Goal: Complete application form

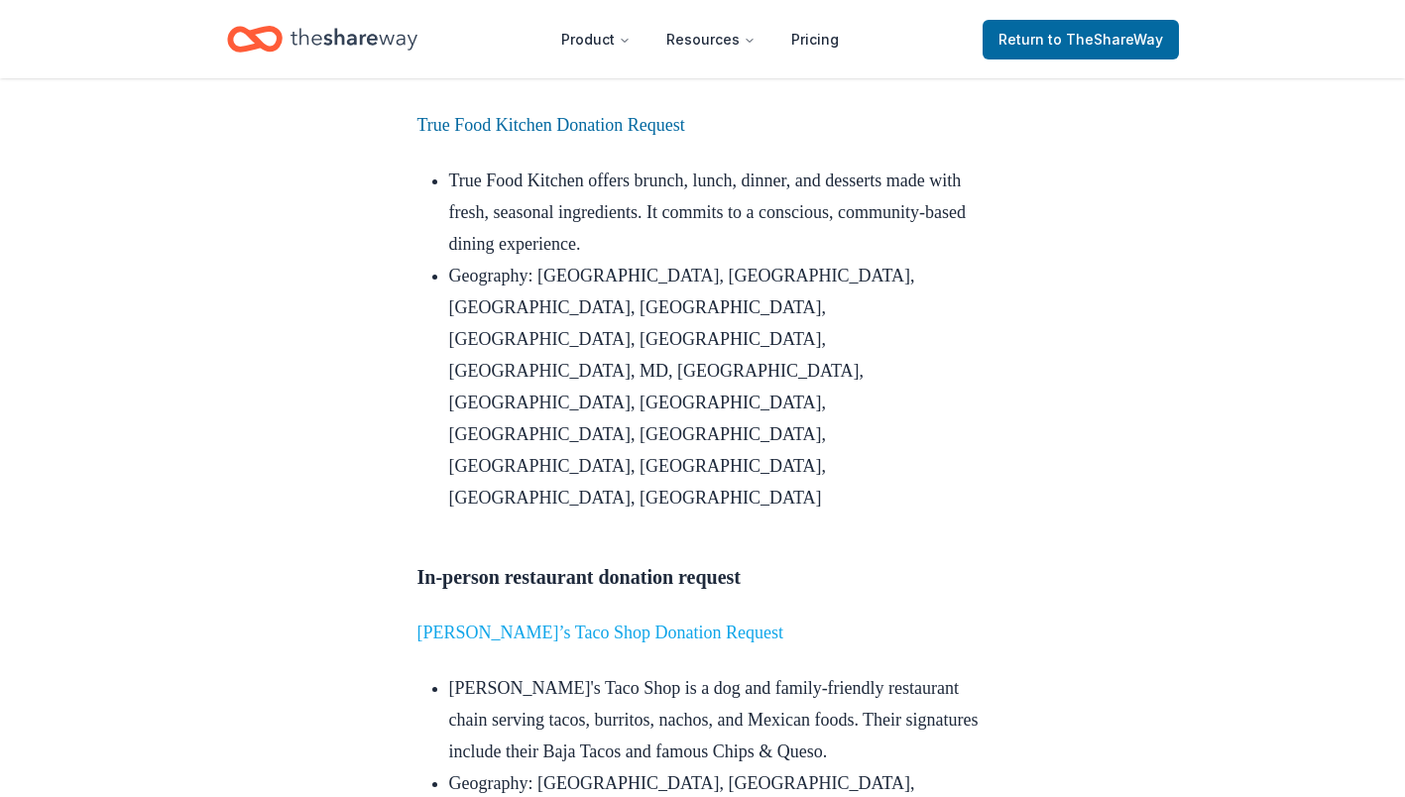
scroll to position [3582, 0]
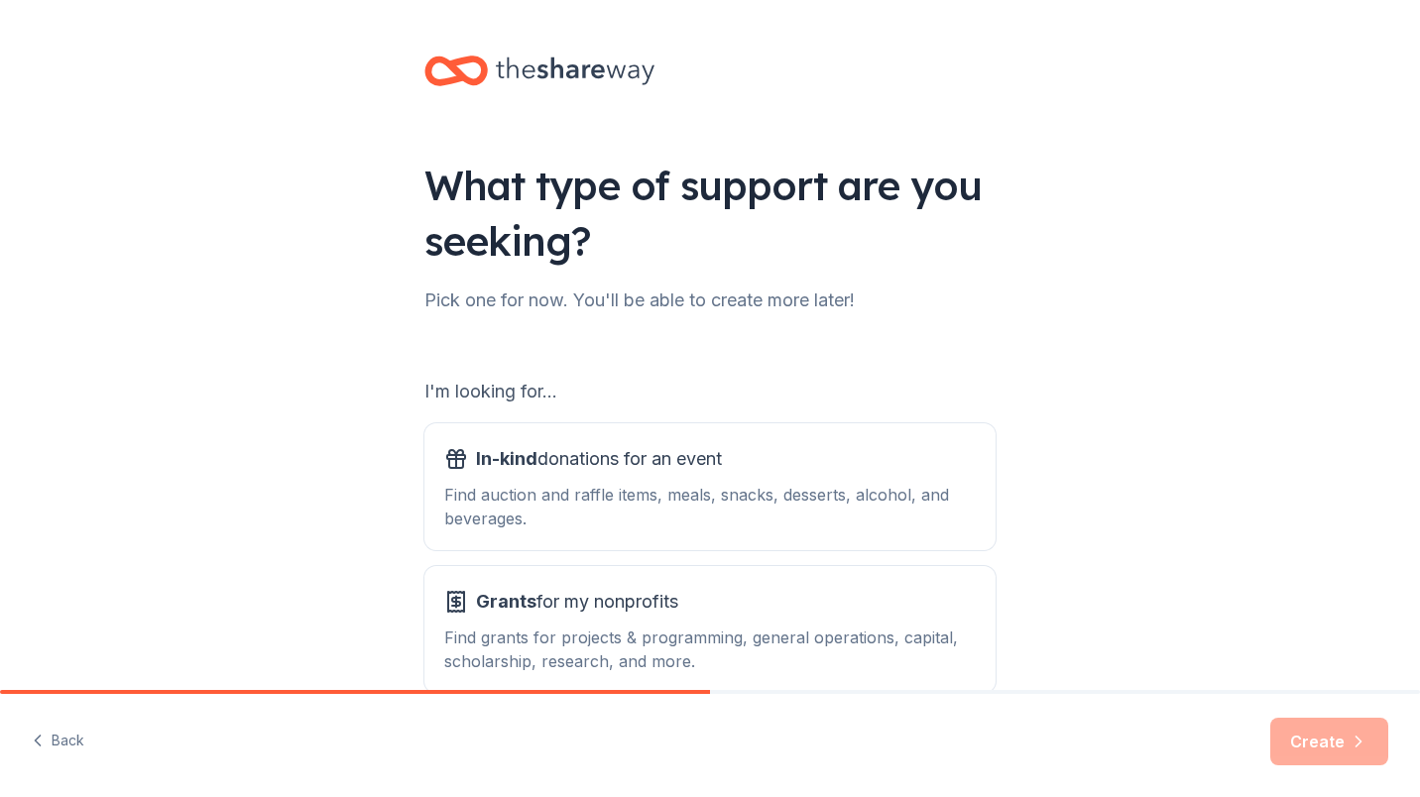
scroll to position [110, 0]
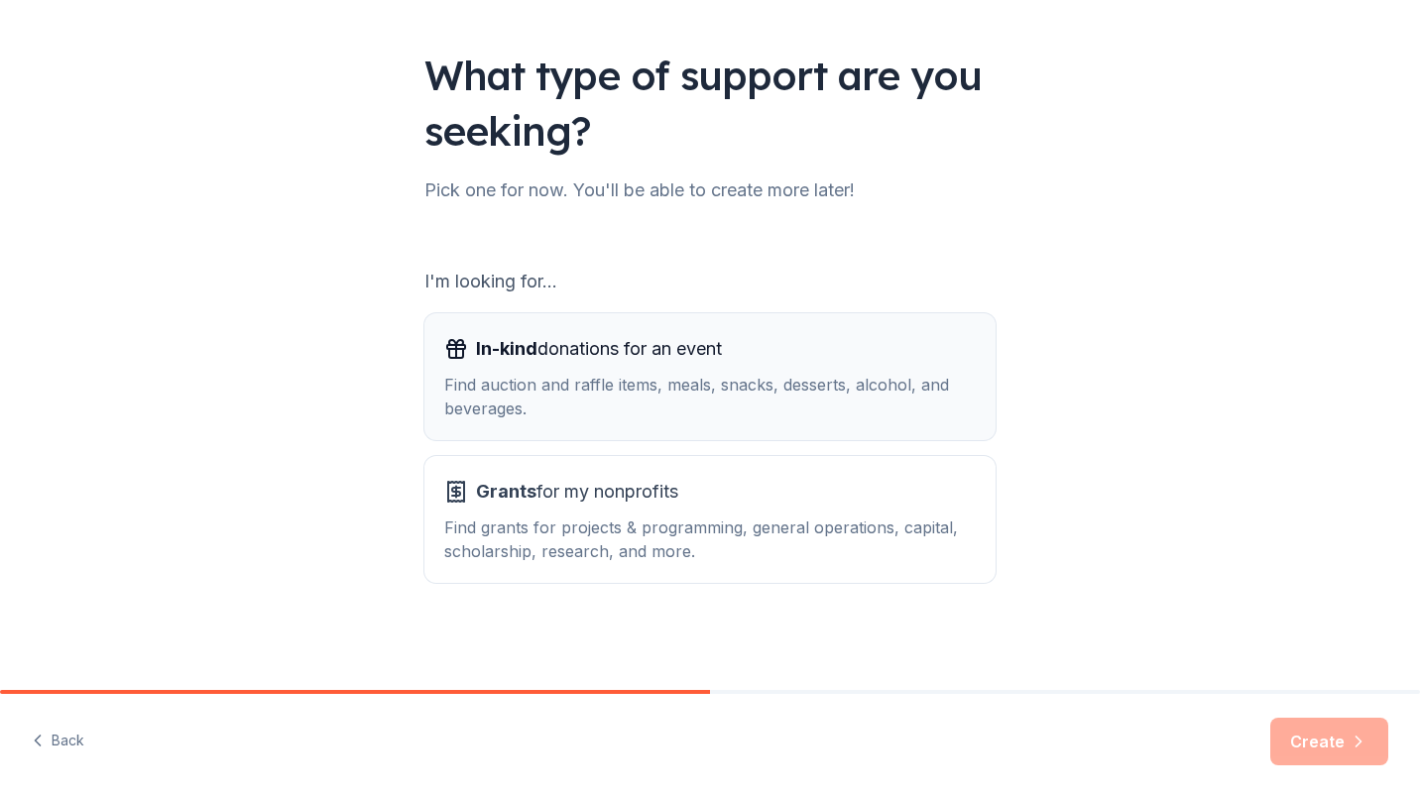
click at [667, 371] on div "In-kind donations for an event Find auction and raffle items, meals, snacks, de…" at bounding box center [710, 376] width 532 height 87
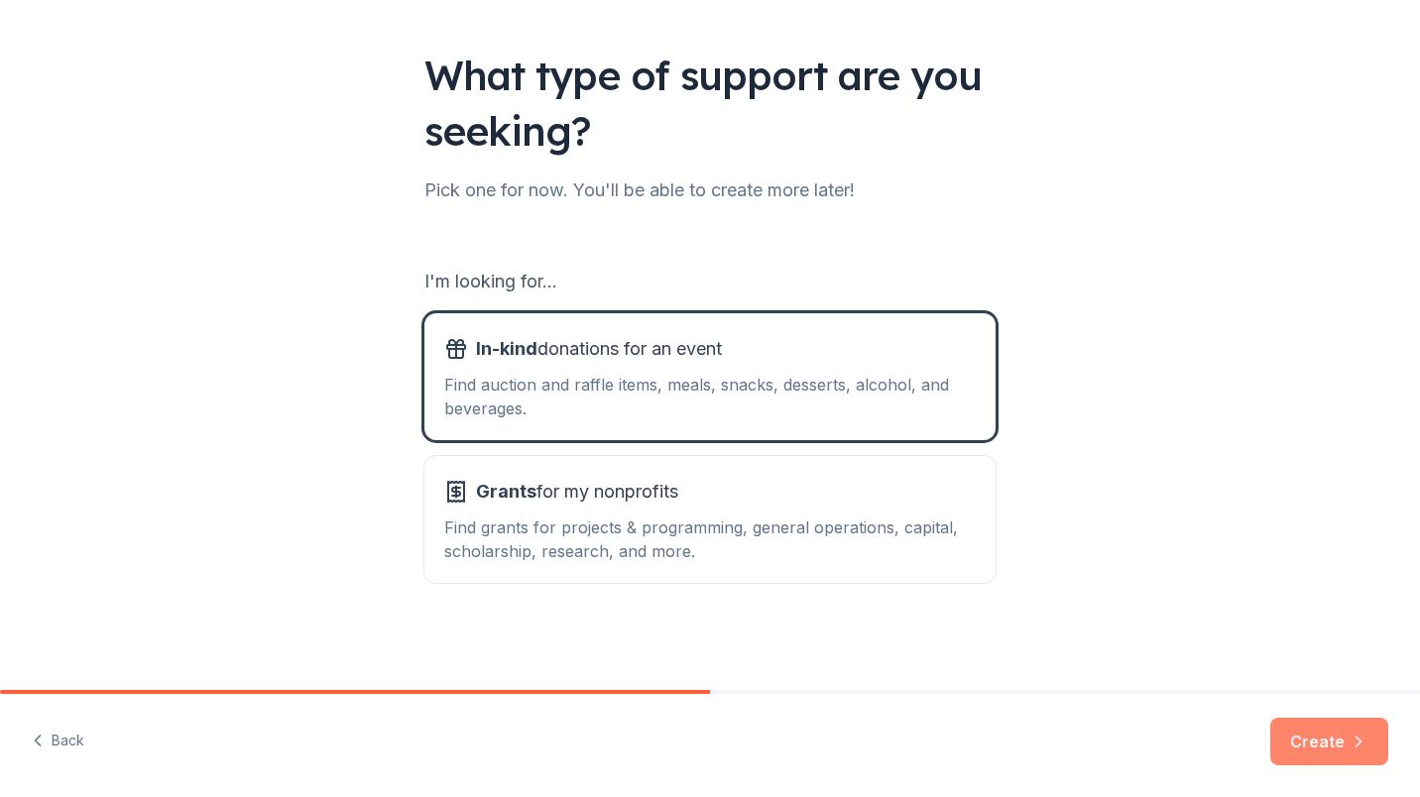
click at [1330, 743] on button "Create" at bounding box center [1329, 742] width 118 height 48
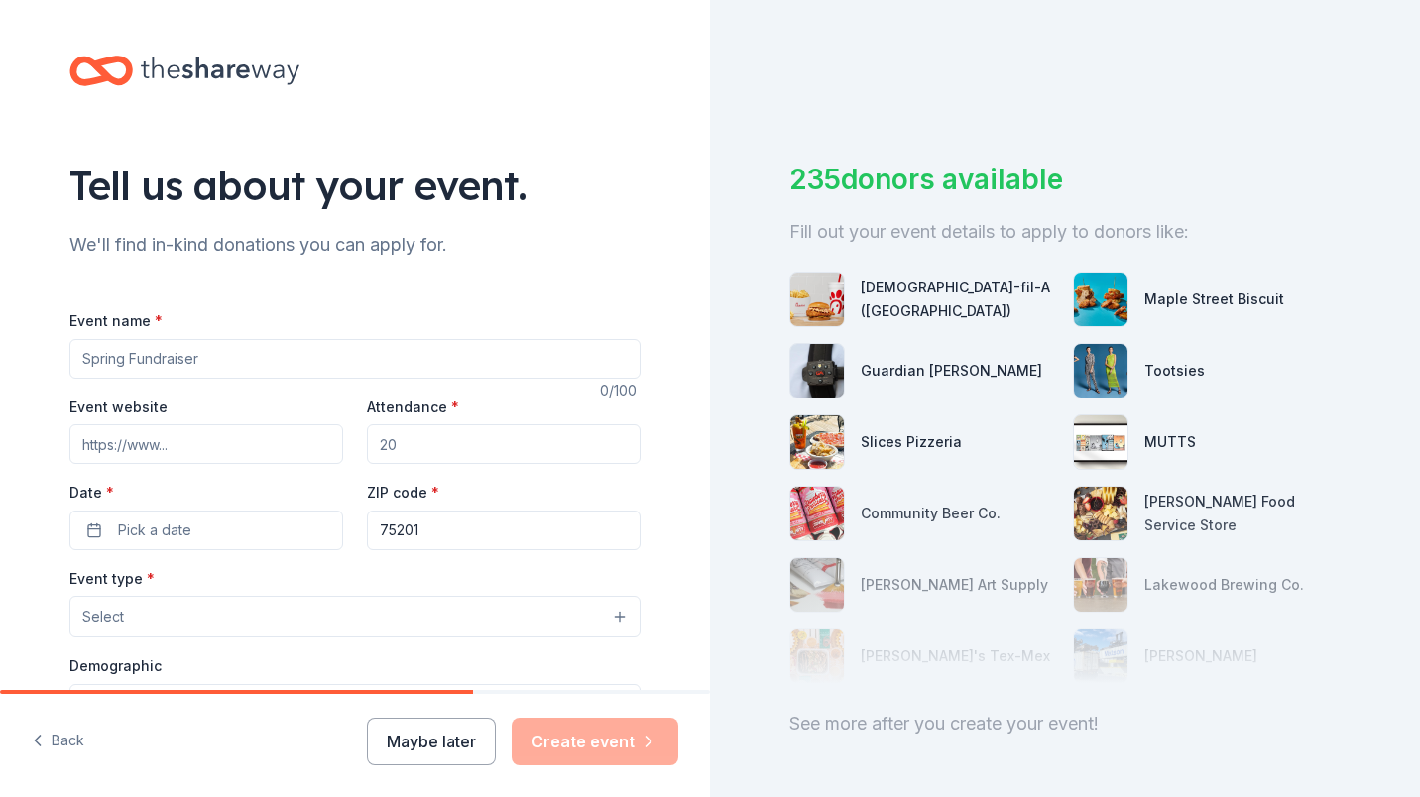
click at [286, 362] on input "Event name *" at bounding box center [354, 359] width 571 height 40
type input "F"
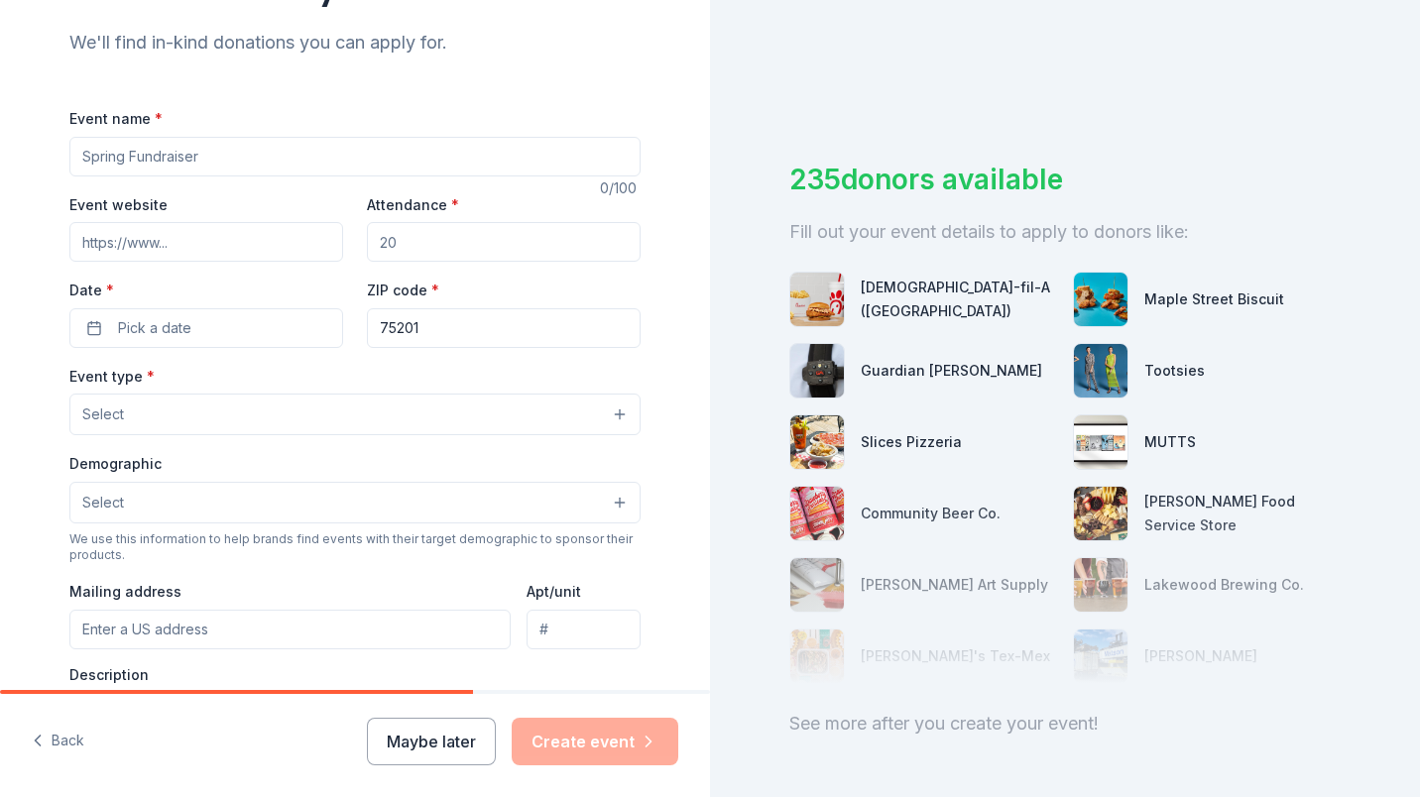
scroll to position [250, 0]
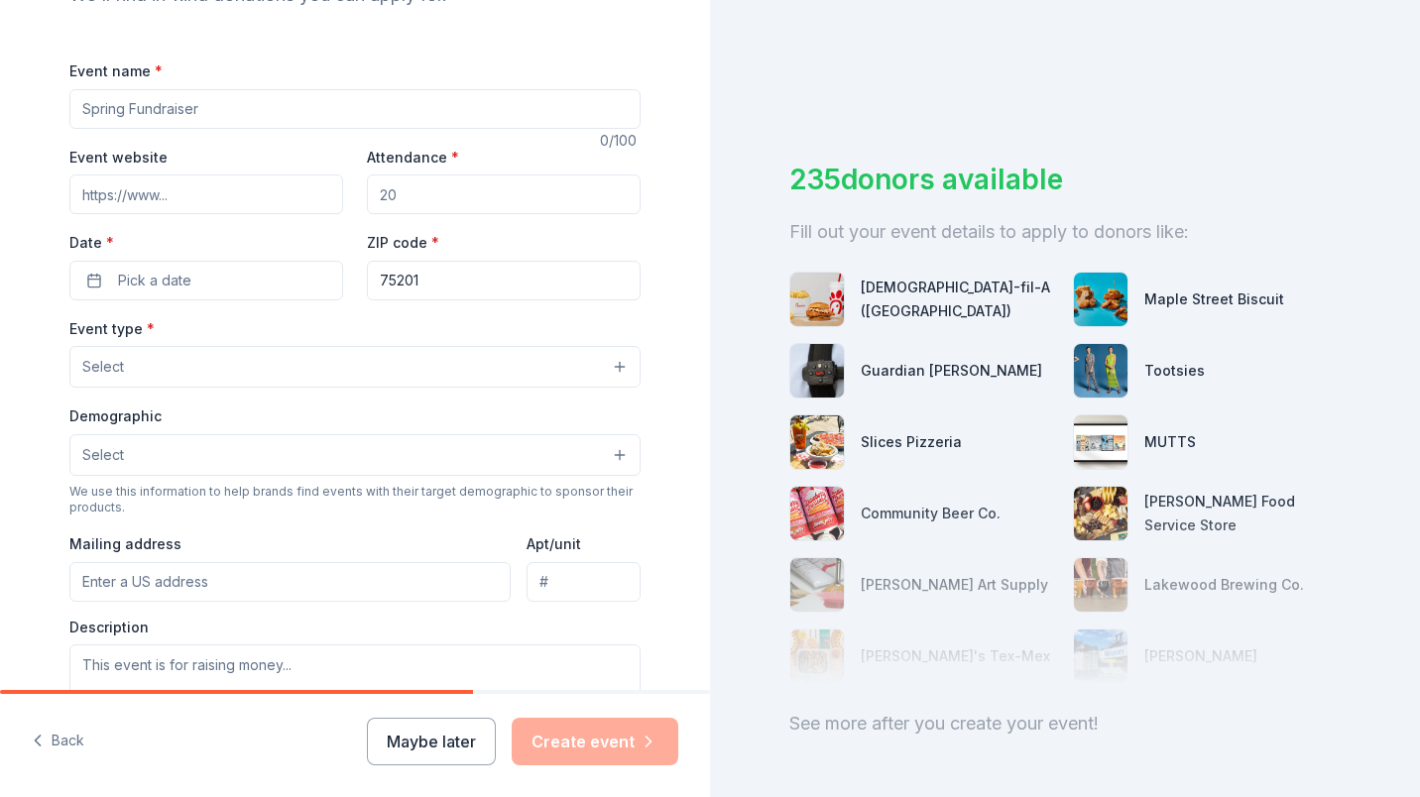
click at [286, 362] on button "Select" at bounding box center [354, 367] width 571 height 42
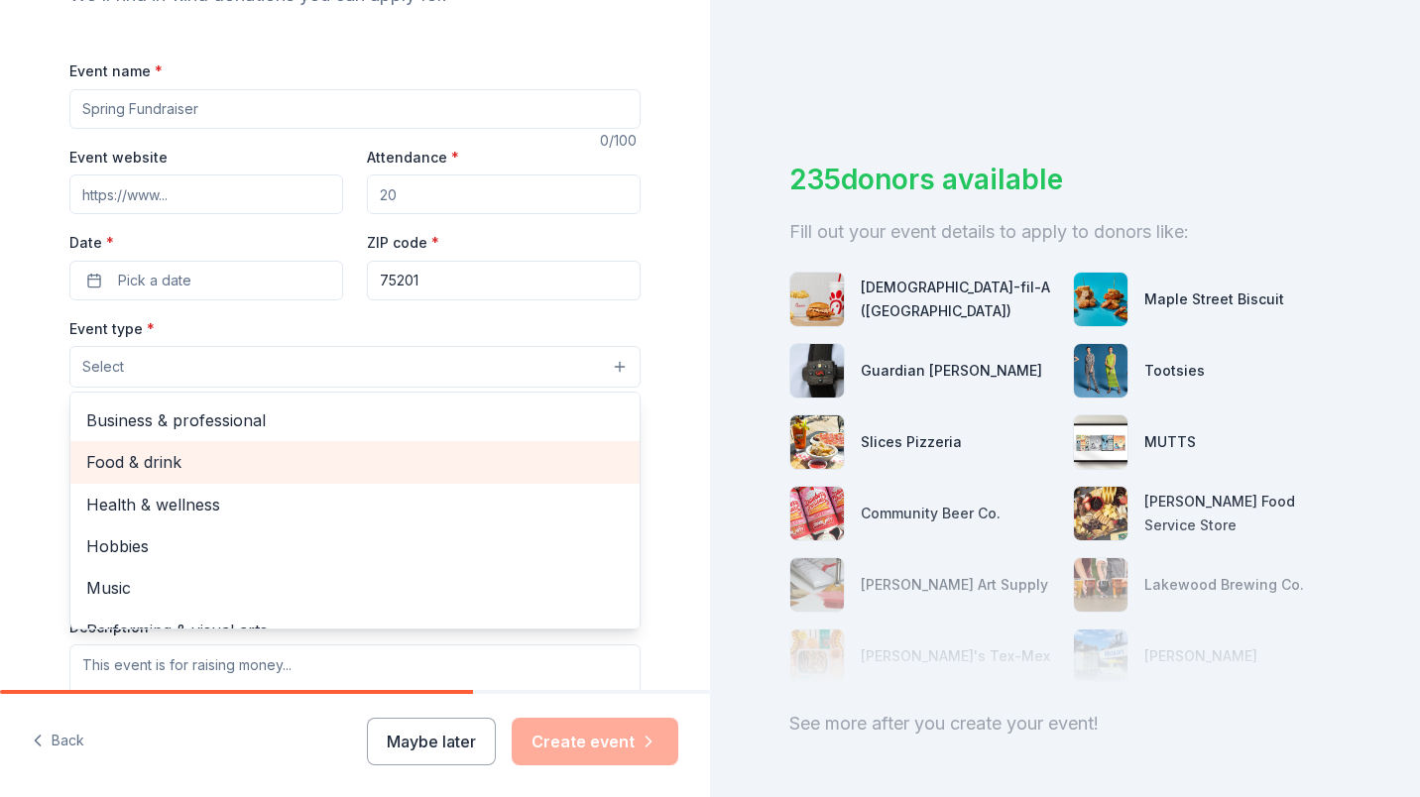
scroll to position [41, 0]
click at [268, 458] on span "Food & drink" at bounding box center [354, 461] width 537 height 26
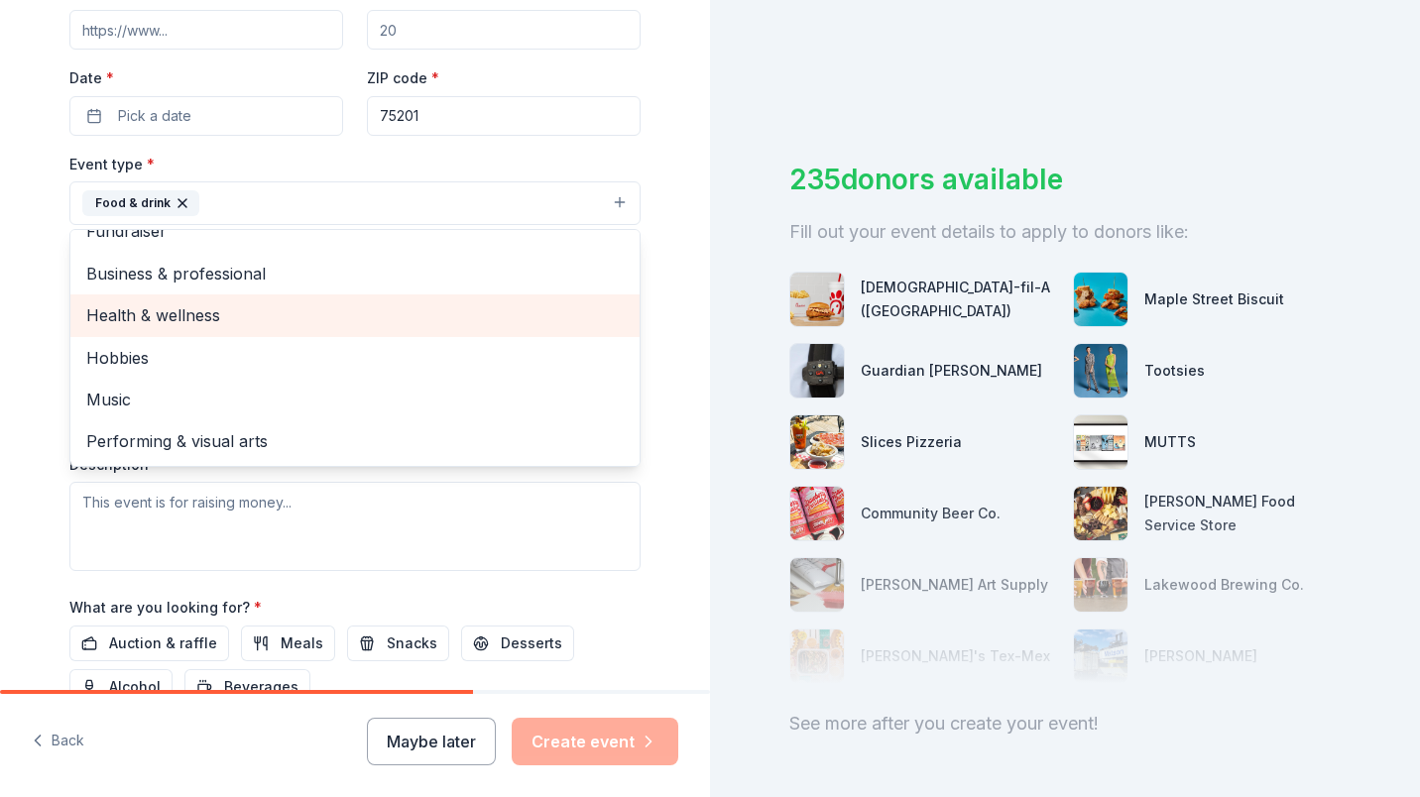
scroll to position [0, 0]
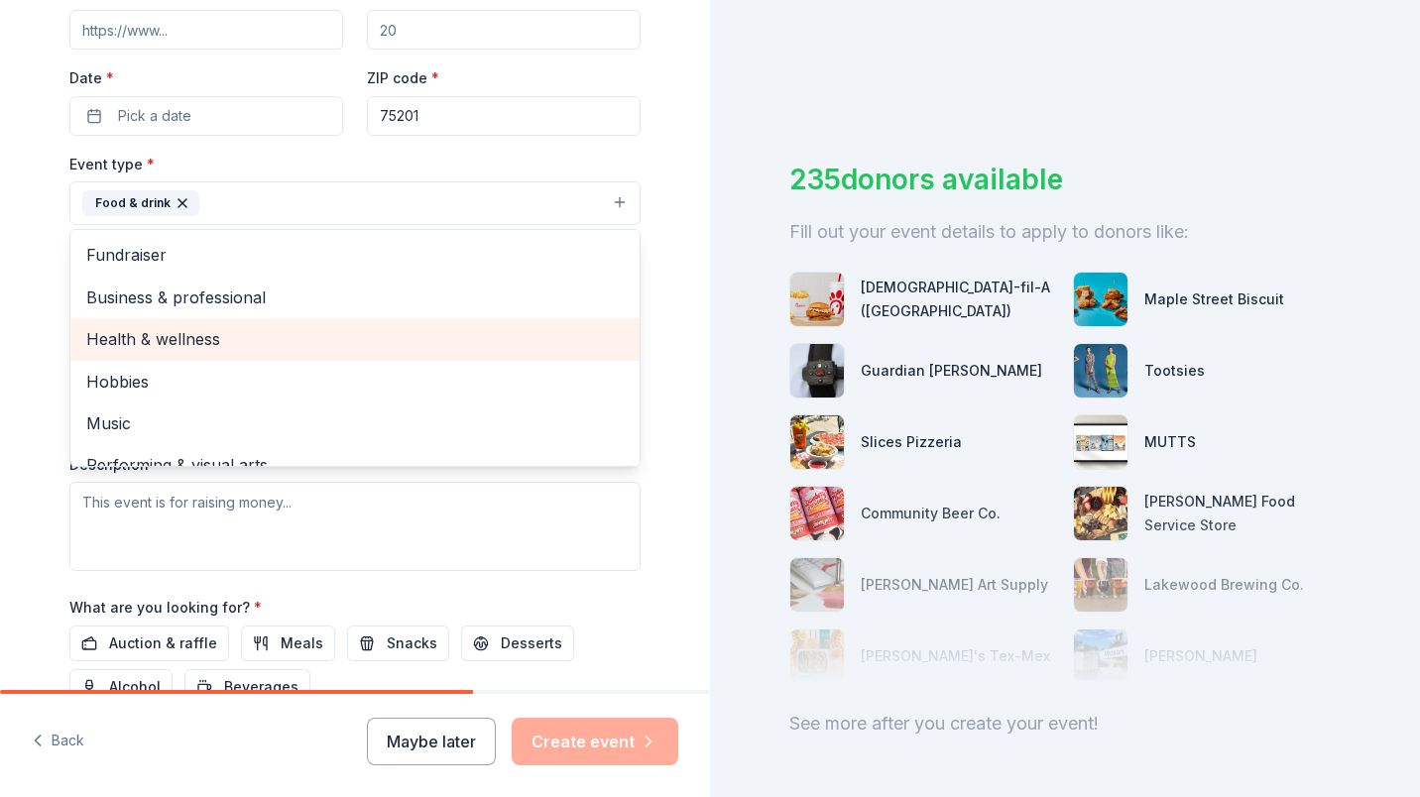
click at [199, 333] on span "Health & wellness" at bounding box center [354, 339] width 537 height 26
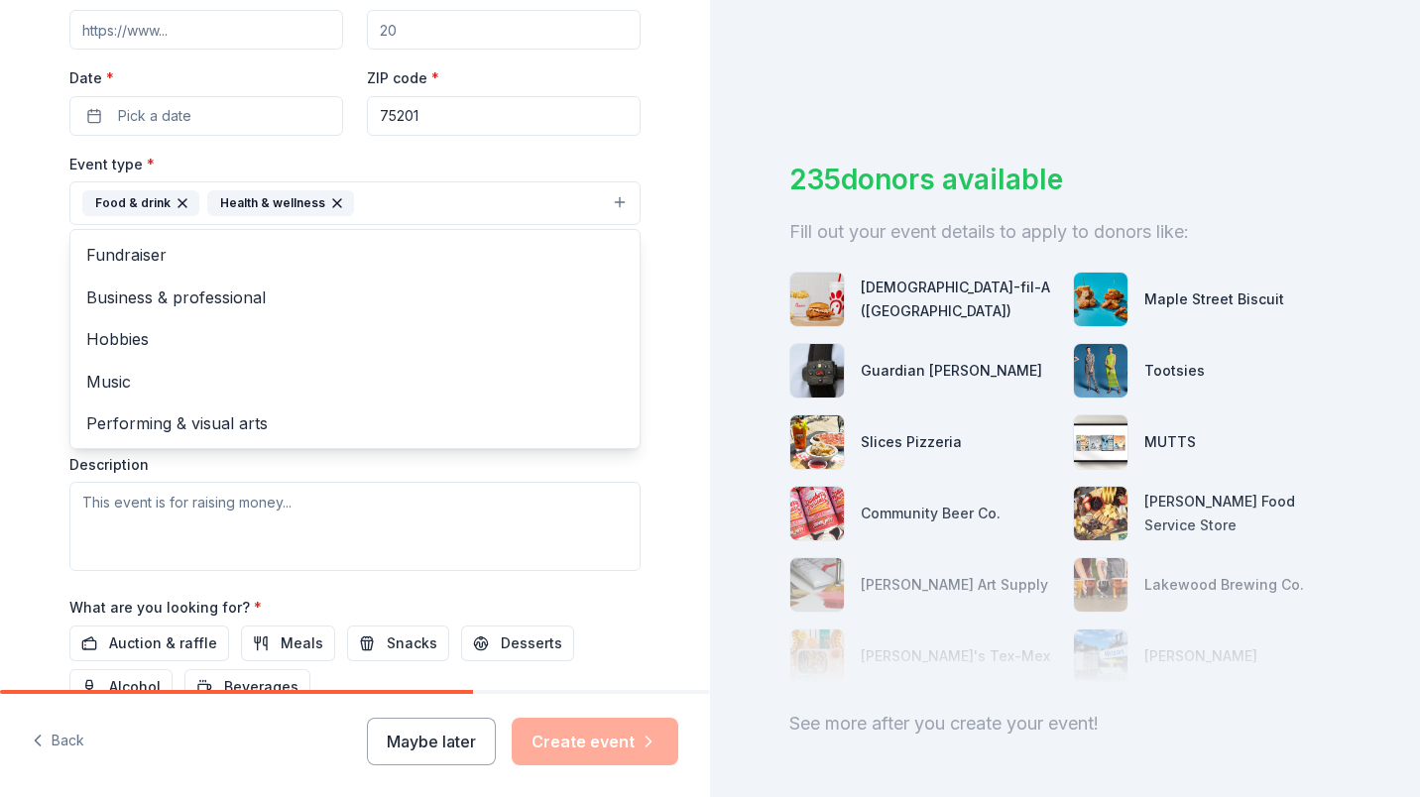
click at [38, 345] on div "Tell us about your event. We'll find in-kind donations you can apply for. Event…" at bounding box center [355, 246] width 635 height 1322
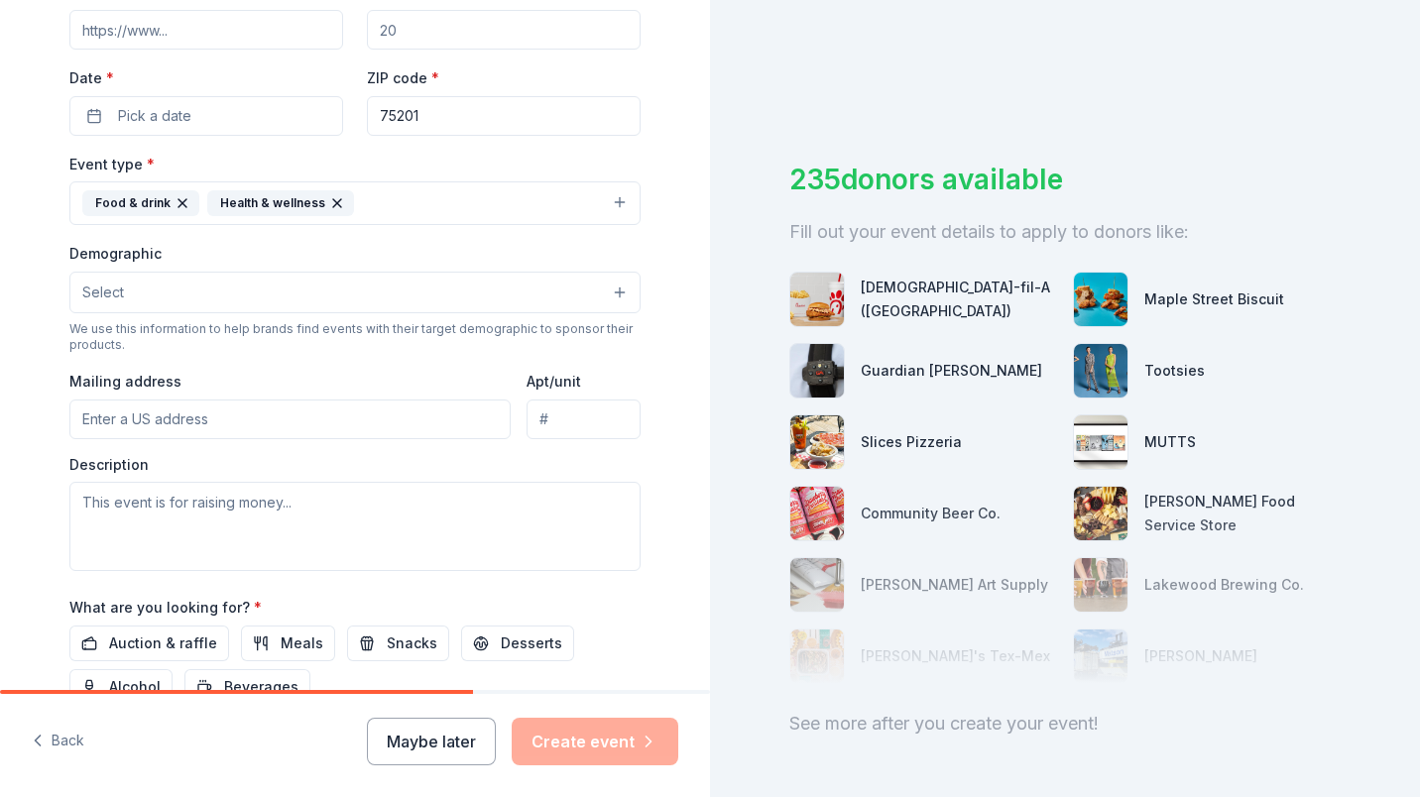
click at [186, 302] on button "Select" at bounding box center [354, 293] width 571 height 42
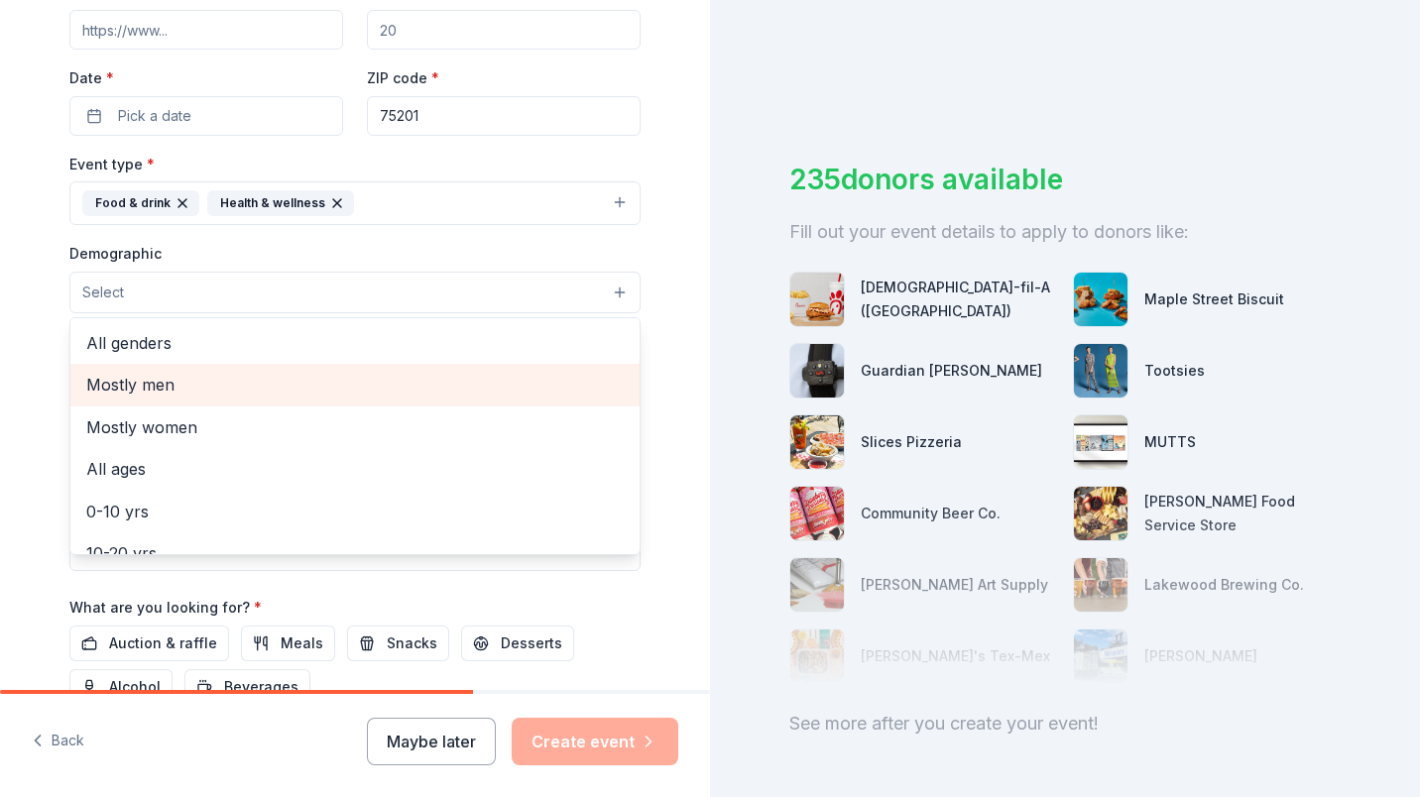
click at [176, 392] on span "Mostly men" at bounding box center [354, 385] width 537 height 26
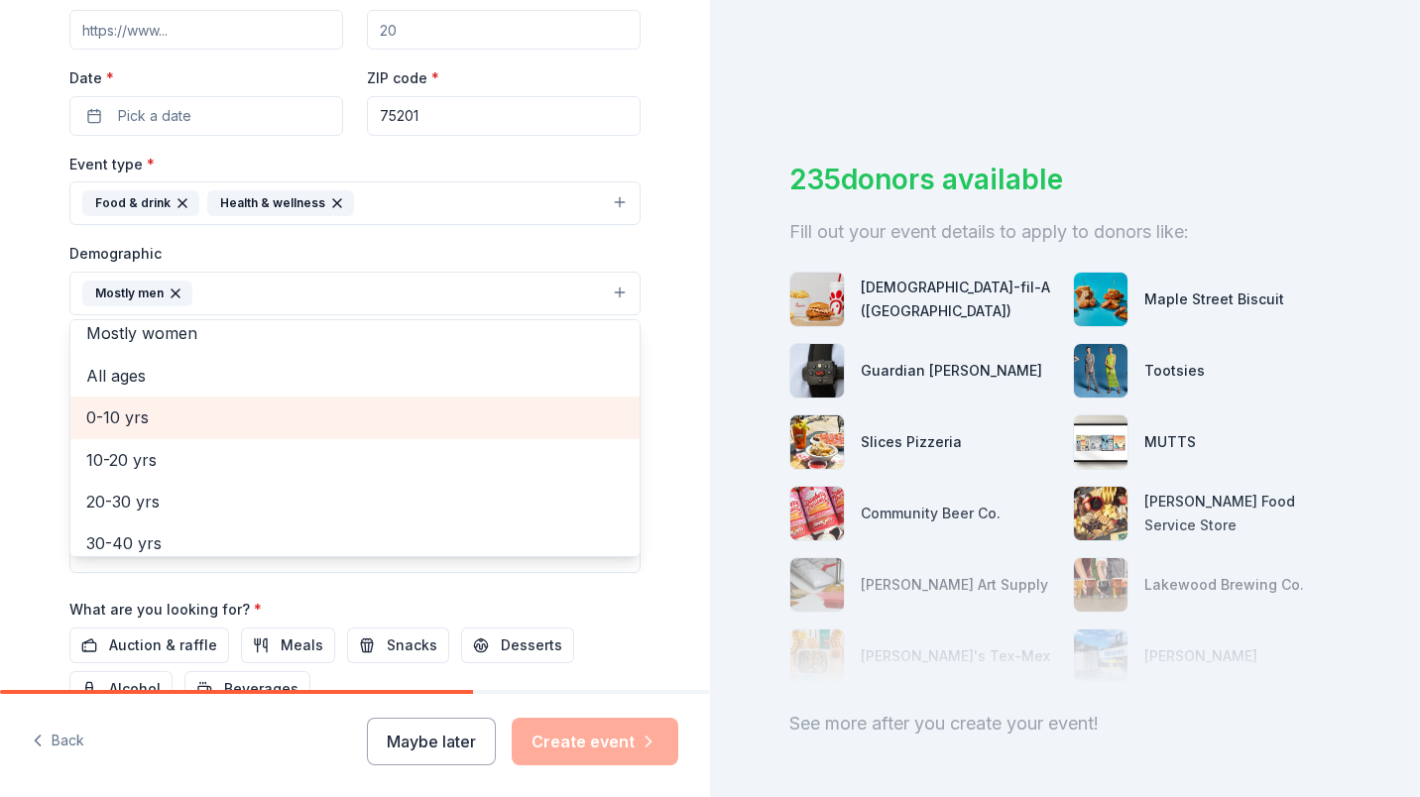
scroll to position [92, 0]
click at [168, 424] on span "10-20 yrs" at bounding box center [354, 422] width 537 height 26
click at [174, 424] on span "20-30 yrs" at bounding box center [354, 422] width 537 height 26
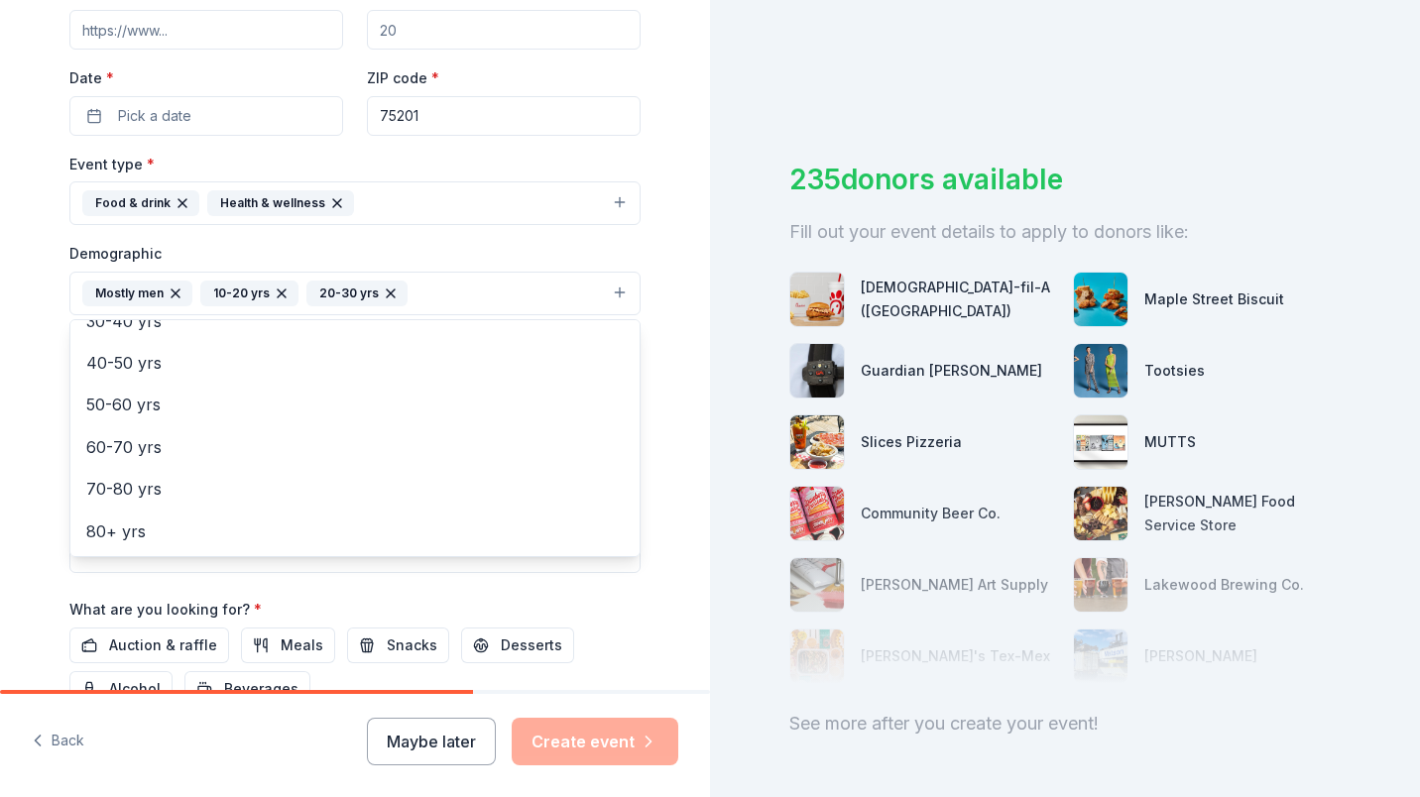
click at [38, 482] on div "Tell us about your event. We'll find in-kind donations you can apply for. Event…" at bounding box center [355, 247] width 635 height 1324
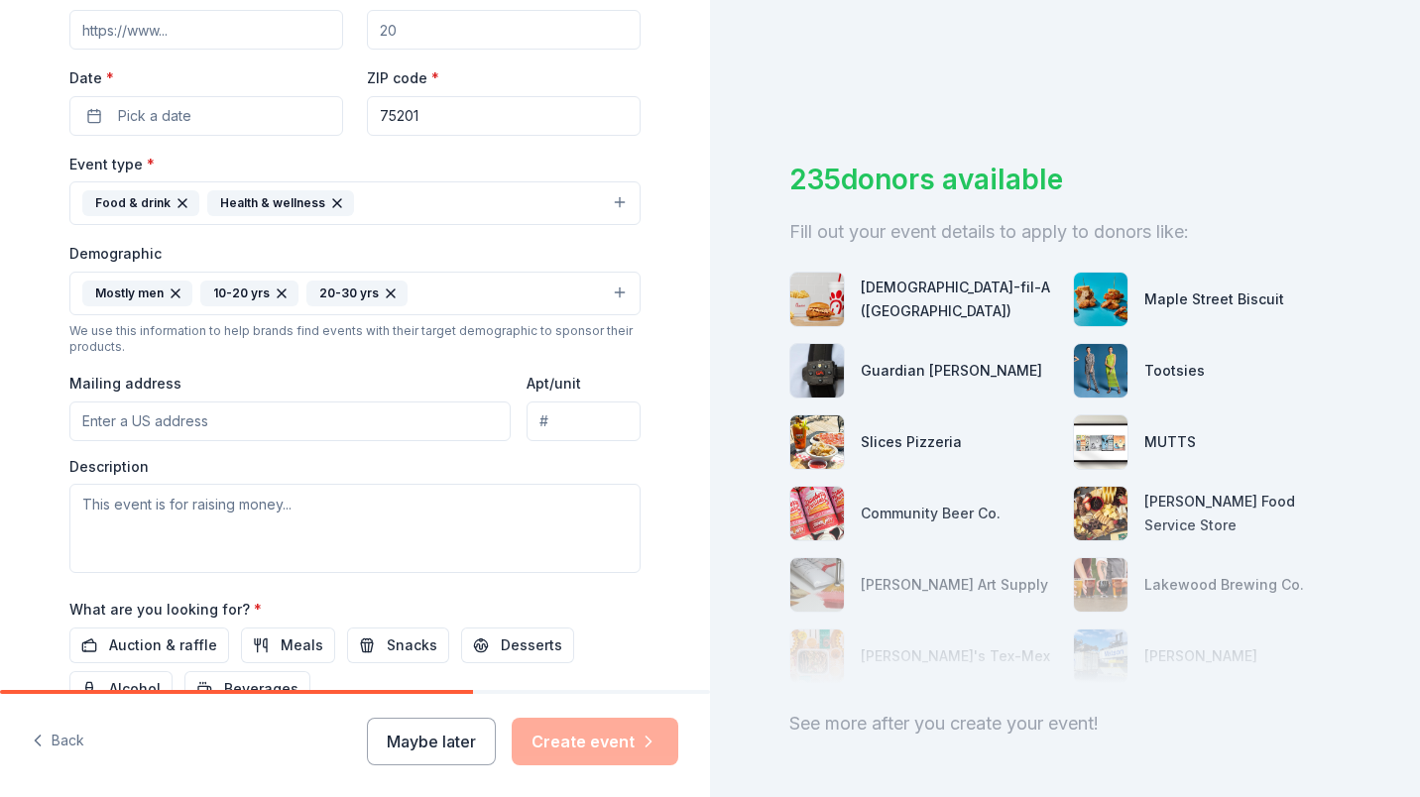
click at [181, 423] on input "Mailing address" at bounding box center [289, 422] width 441 height 40
type input "[STREET_ADDRESS]"
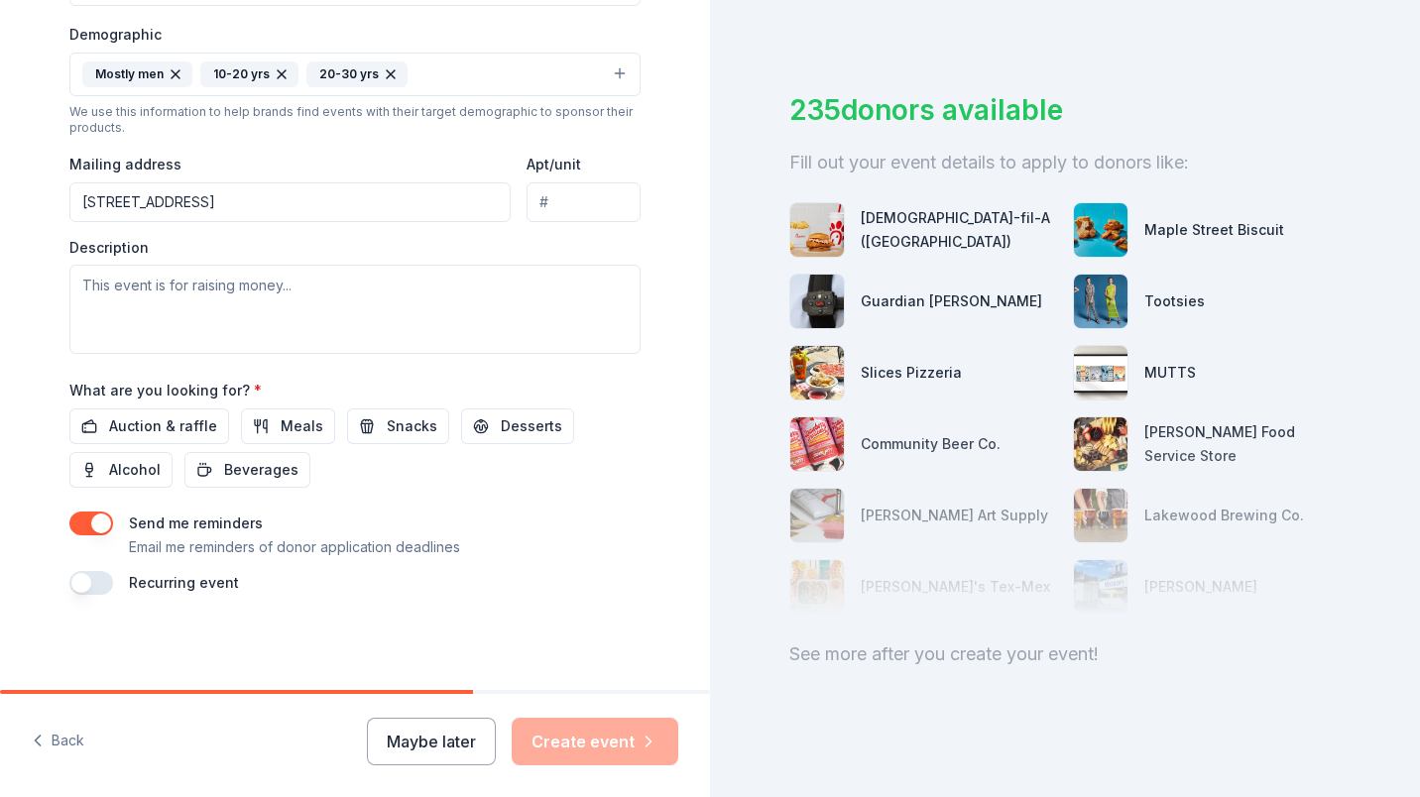
scroll to position [0, 0]
